Goal: Find specific page/section: Find specific page/section

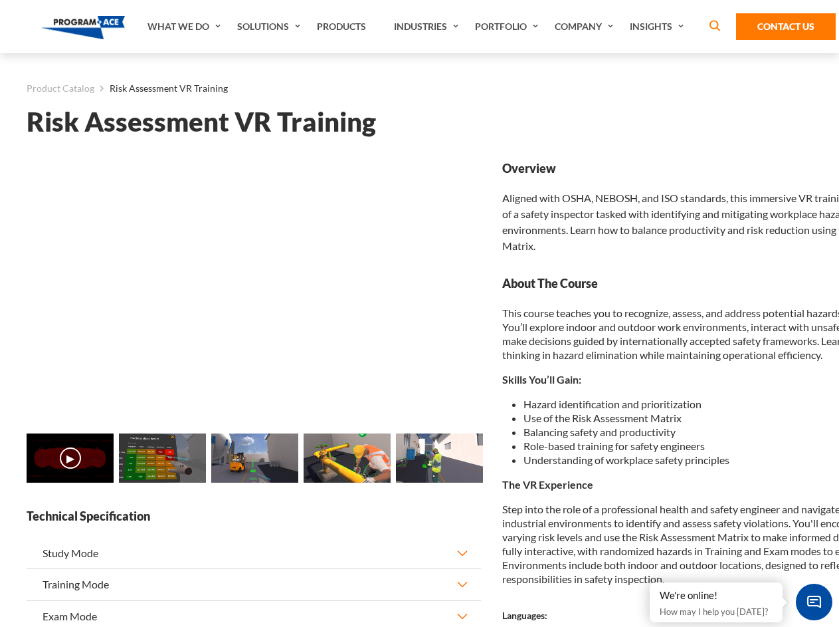
click at [270, 27] on link "Solutions" at bounding box center [271, 26] width 80 height 53
click at [0, 0] on div "AI & Computer Vision Solutions Computer Vision Quality Control AI tools for fas…" at bounding box center [0, 0] width 0 height 0
click at [0, 0] on div "AI & Computer Vision Solutions Virtual Training Solutions Virtual Tour Solution…" at bounding box center [0, 0] width 0 height 0
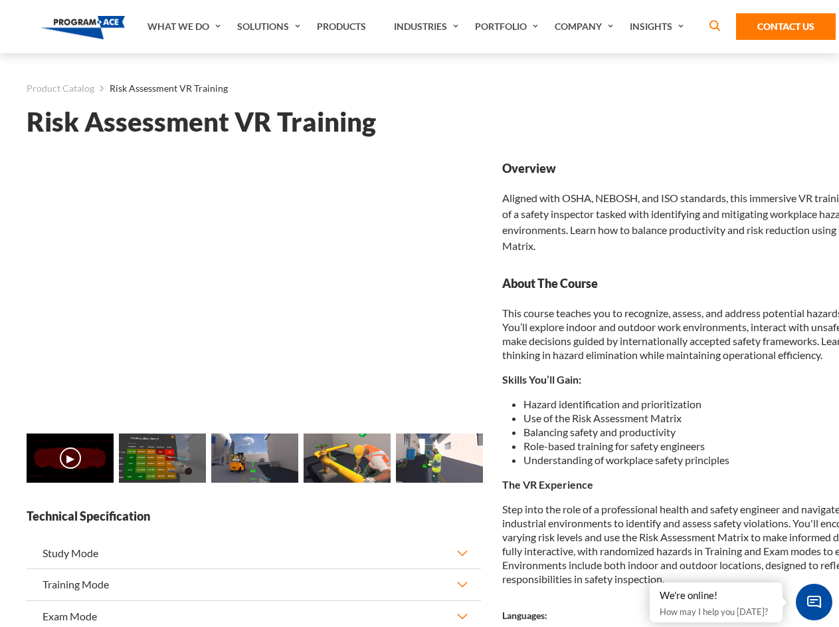
click at [0, 0] on div "AI & Computer Vision Solutions Virtual Training Solutions Virtual Tour Solution…" at bounding box center [0, 0] width 0 height 0
click at [0, 0] on div "AI & Computer Vision Solutions Computer Vision Quality Control AI tools for fas…" at bounding box center [0, 0] width 0 height 0
